Goal: Navigation & Orientation: Find specific page/section

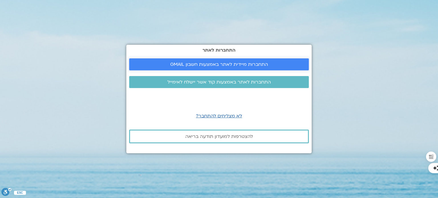
click at [177, 64] on span "התחברות מיידית לאתר באמצעות חשבון GMAIL" at bounding box center [219, 64] width 98 height 5
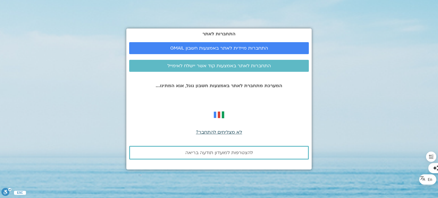
click at [224, 133] on span "לא מצליחים להתחבר?" at bounding box center [219, 132] width 46 height 6
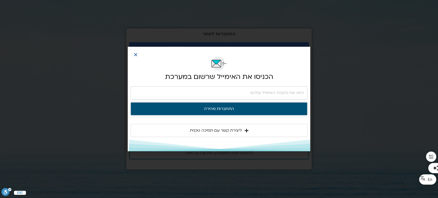
click at [224, 110] on button "התחברות מהירה" at bounding box center [219, 108] width 177 height 13
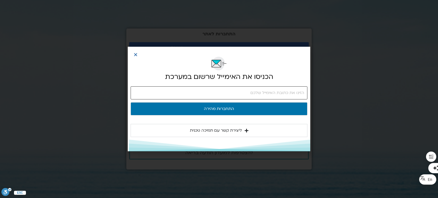
click at [239, 97] on input "email" at bounding box center [219, 92] width 177 height 13
type input "relocate4you@gmail.com"
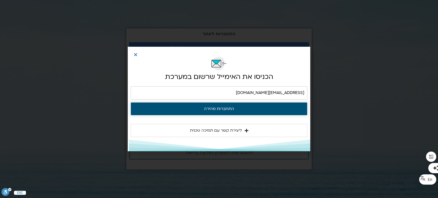
click at [232, 110] on button "התחברות מהירה" at bounding box center [219, 108] width 177 height 13
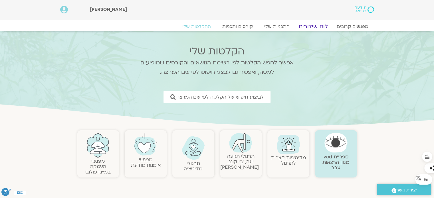
click at [308, 28] on link "לוח שידורים" at bounding box center [313, 26] width 43 height 7
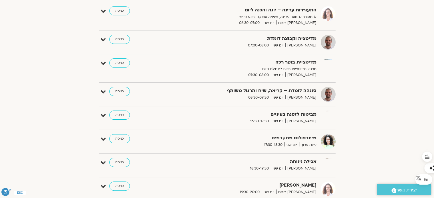
scroll to position [86, 0]
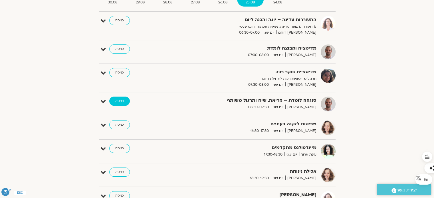
click at [119, 101] on link "כניסה" at bounding box center [119, 101] width 21 height 9
